Goal: Check status: Check status

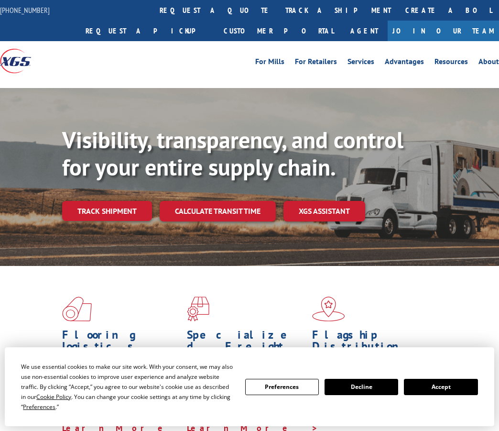
click at [278, 12] on link "track a shipment" at bounding box center [338, 10] width 120 height 21
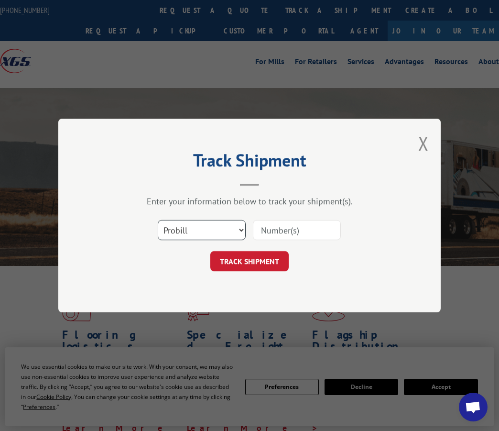
click at [211, 230] on select "Select category... Probill BOL PO" at bounding box center [202, 230] width 88 height 20
select select "bol"
click at [158, 220] on select "Select category... Probill BOL PO" at bounding box center [202, 230] width 88 height 20
drag, startPoint x: 314, startPoint y: 235, endPoint x: 304, endPoint y: 238, distance: 10.0
click at [314, 236] on input at bounding box center [297, 230] width 88 height 20
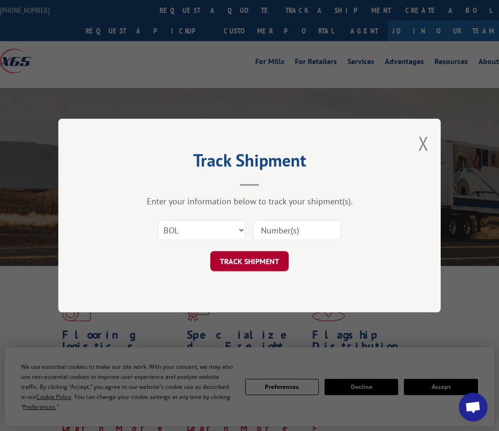
paste input "50869559"
type input "50869559"
click at [260, 255] on button "TRACK SHIPMENT" at bounding box center [249, 261] width 78 height 20
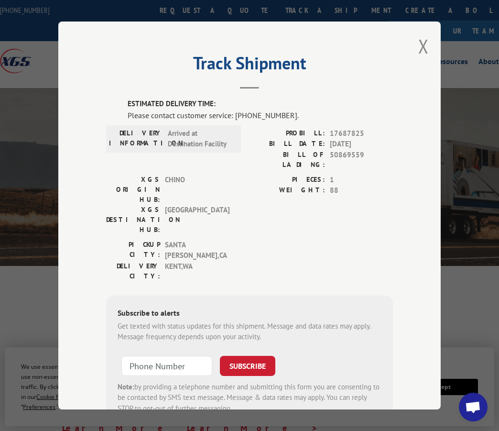
click at [429, 43] on div "Track Shipment ESTIMATED DELIVERY TIME: Please contact customer service: [PHONE…" at bounding box center [249, 216] width 382 height 388
click at [418, 39] on button "Close modal" at bounding box center [423, 45] width 11 height 25
